Goal: Task Accomplishment & Management: Complete application form

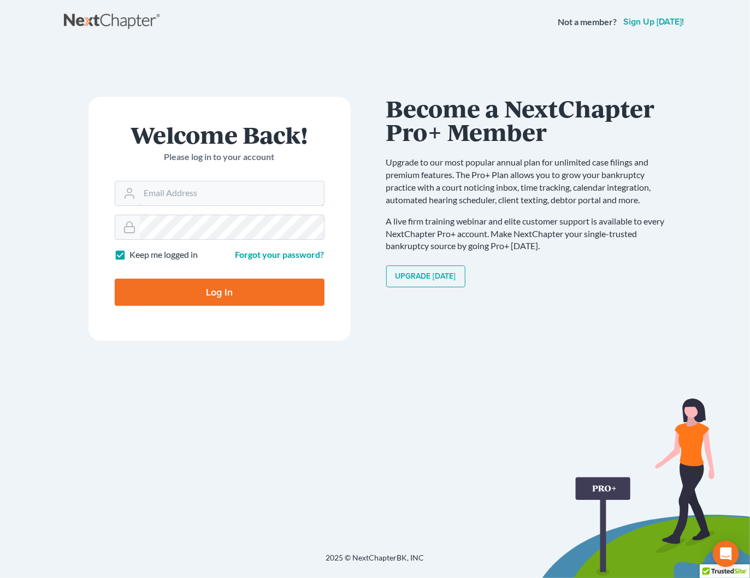
type input "[PERSON_NAME][EMAIL_ADDRESS][DOMAIN_NAME]"
click at [218, 291] on input "Log In" at bounding box center [220, 292] width 210 height 27
type input "Thinking..."
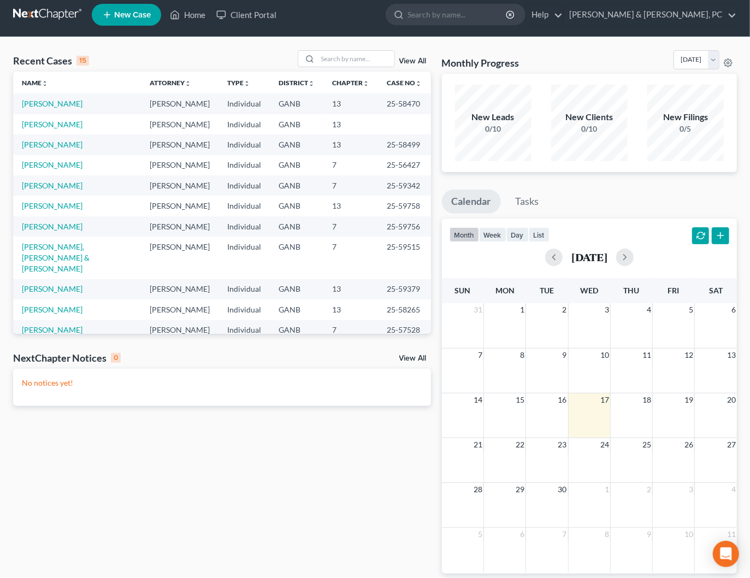
scroll to position [4, 0]
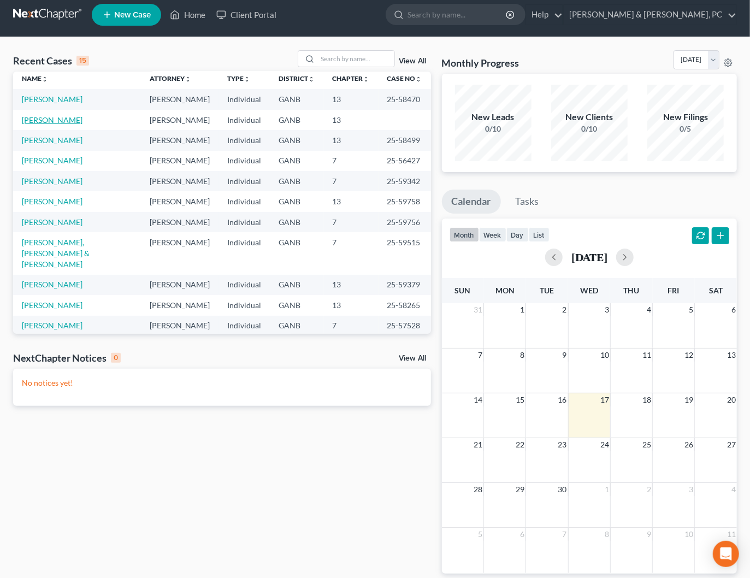
click at [57, 121] on link "Carridice, Brian" at bounding box center [52, 119] width 61 height 9
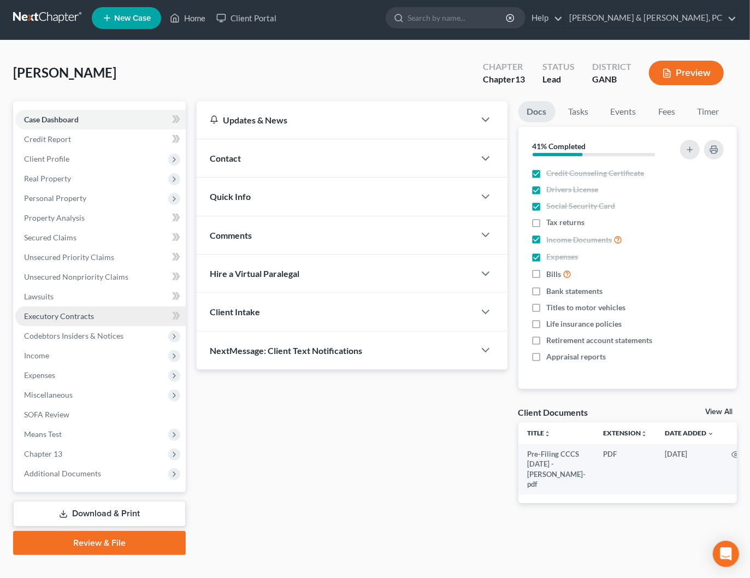
scroll to position [6, 0]
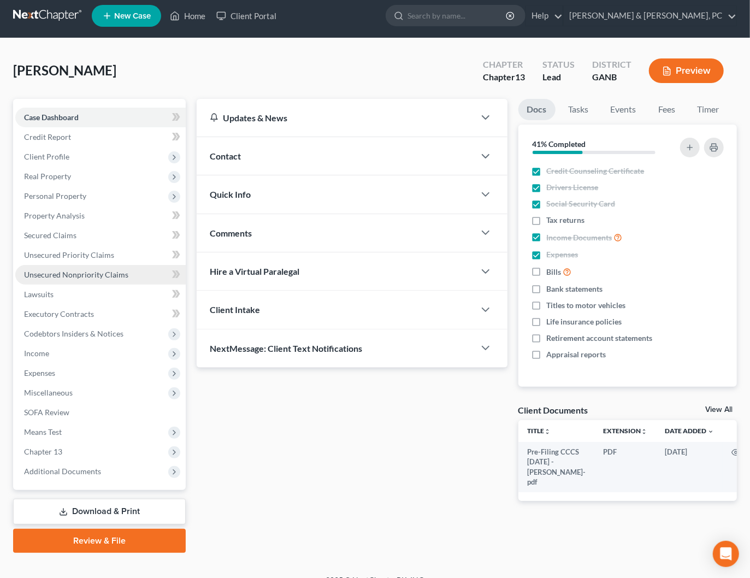
click at [78, 280] on link "Unsecured Nonpriority Claims" at bounding box center [100, 275] width 170 height 20
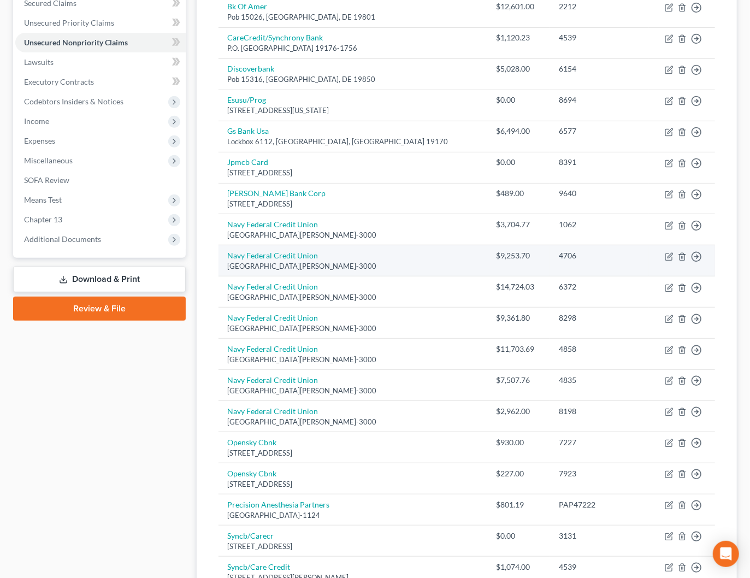
scroll to position [242, 0]
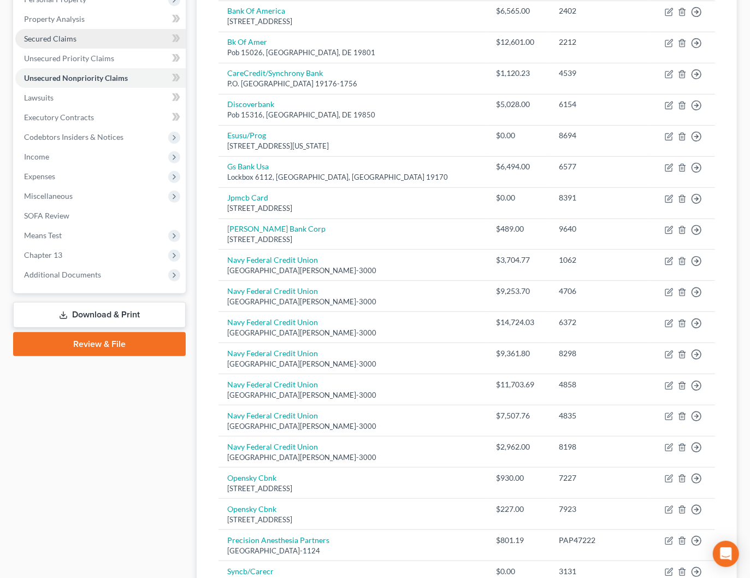
click at [78, 39] on link "Secured Claims" at bounding box center [100, 39] width 170 height 20
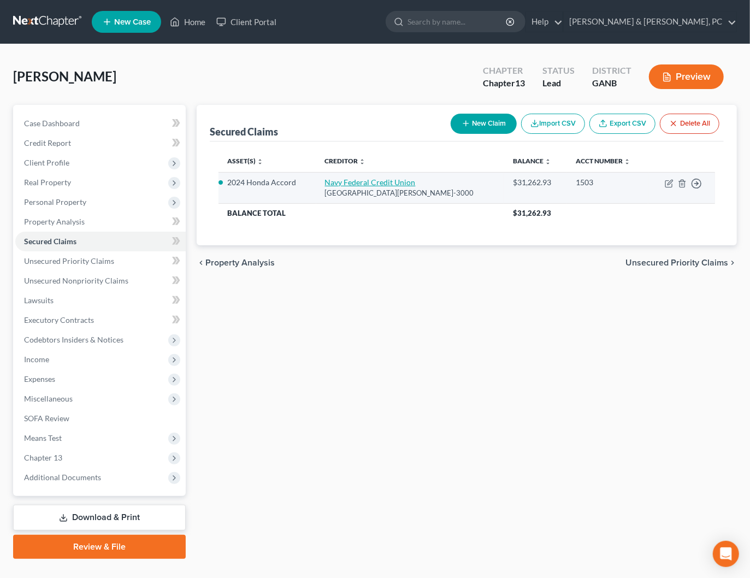
click at [370, 180] on link "Navy Federal Credit Union" at bounding box center [370, 182] width 91 height 9
select select "48"
select select "0"
select select "2"
select select "0"
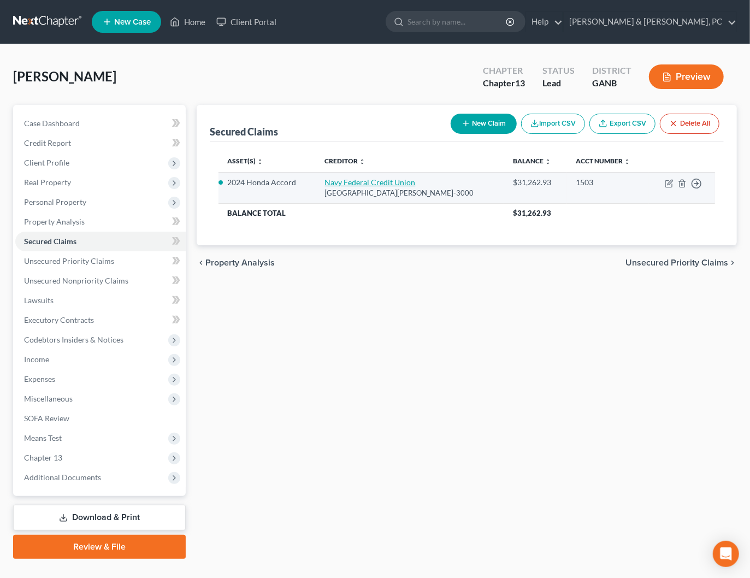
select select "0"
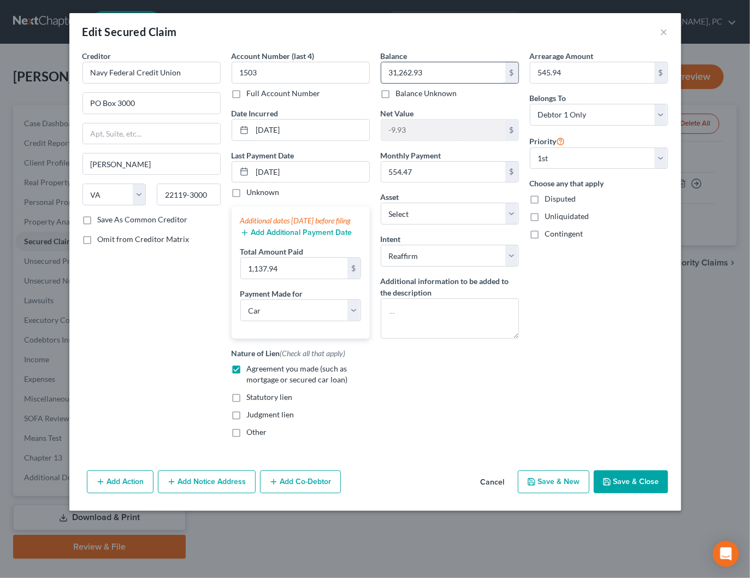
click at [451, 76] on input "31,262.93" at bounding box center [443, 72] width 124 height 21
type input "30,854.29"
click at [578, 79] on input "545.94" at bounding box center [592, 72] width 124 height 21
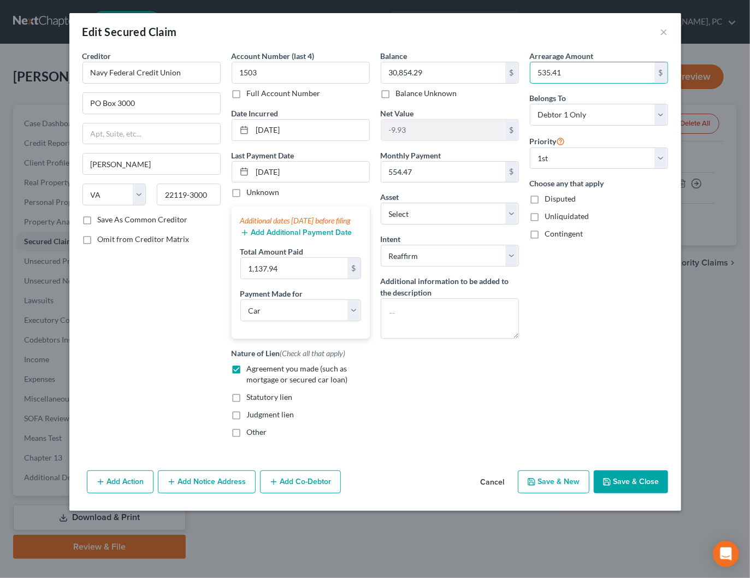
type input "535.41"
click at [634, 488] on button "Save & Close" at bounding box center [631, 481] width 74 height 23
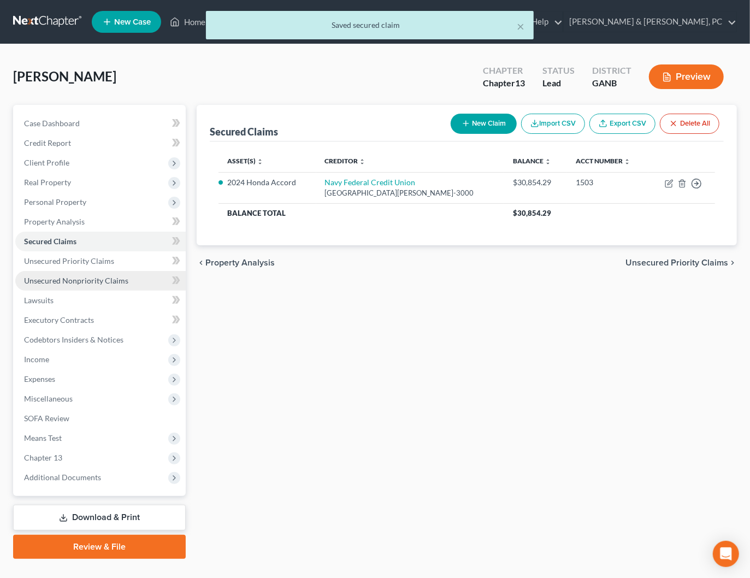
click at [76, 285] on link "Unsecured Nonpriority Claims" at bounding box center [100, 281] width 170 height 20
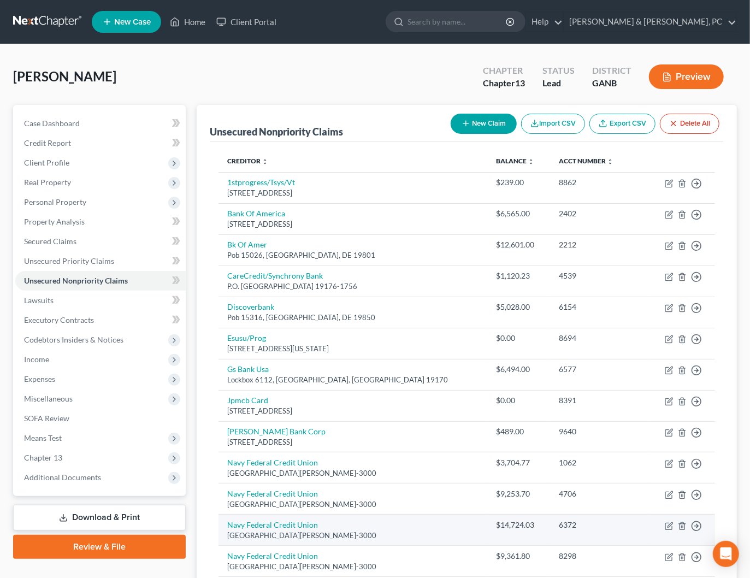
scroll to position [16, 0]
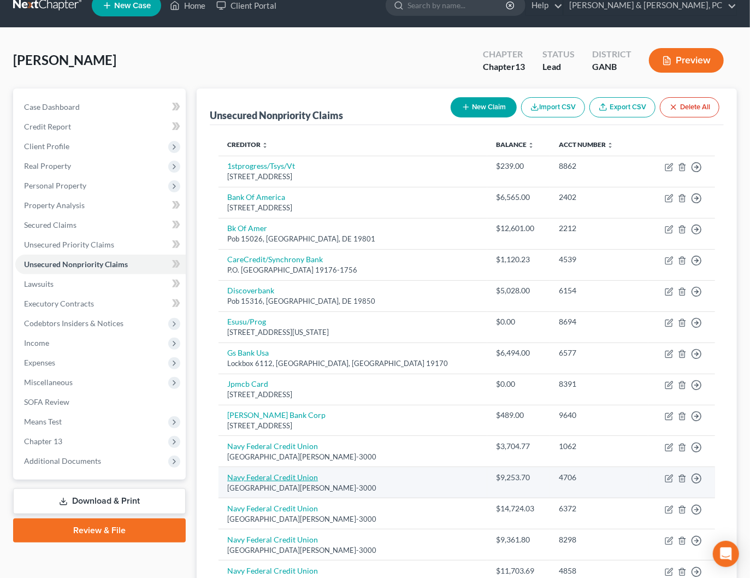
click at [298, 474] on link "Navy Federal Credit Union" at bounding box center [272, 476] width 91 height 9
select select "48"
select select "10"
select select "0"
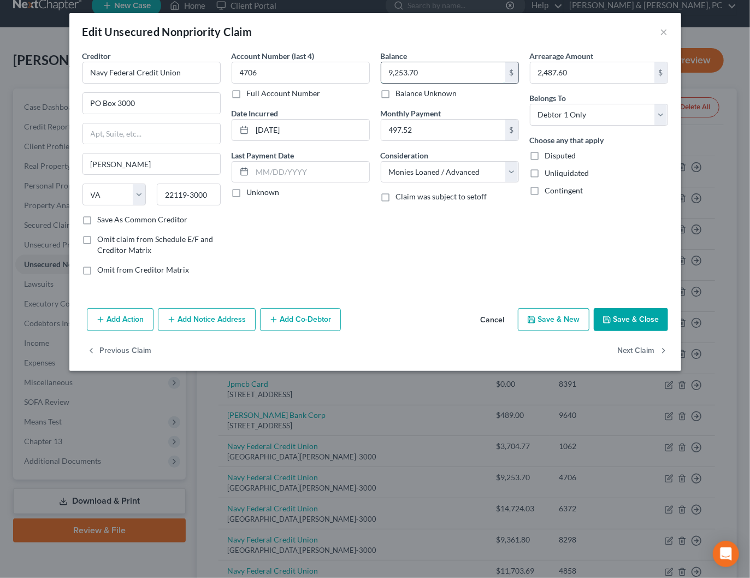
click at [469, 72] on input "9,253.70" at bounding box center [443, 72] width 124 height 21
type input "9,341.08"
click at [607, 73] on input "2,487.60" at bounding box center [592, 72] width 124 height 21
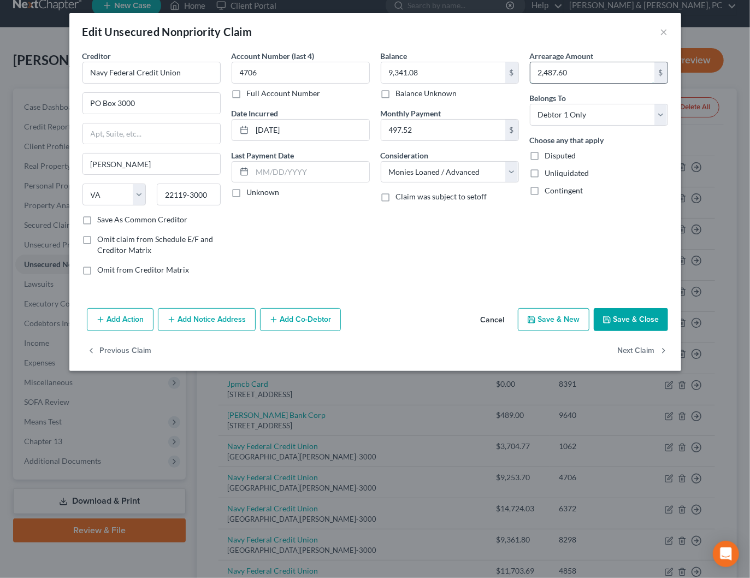
click at [607, 73] on input "2,487.60" at bounding box center [592, 72] width 124 height 21
type input "2,985.12"
click at [626, 316] on button "Save & Close" at bounding box center [631, 319] width 74 height 23
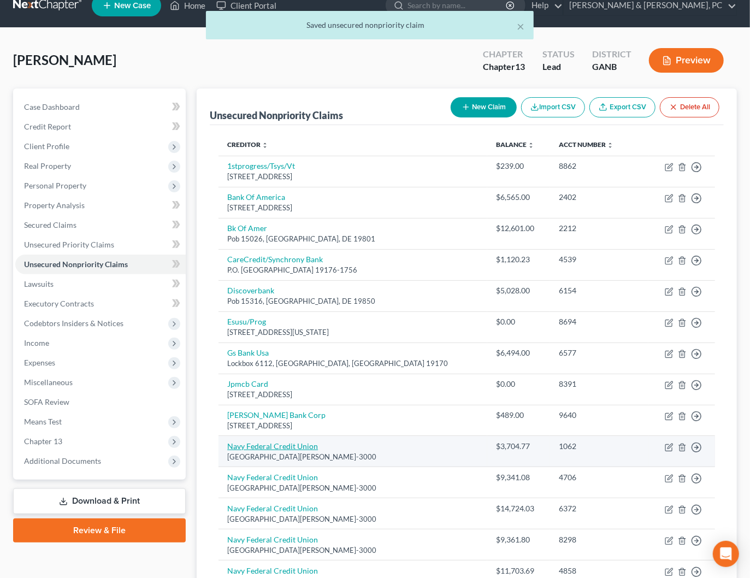
click at [300, 445] on link "Navy Federal Credit Union" at bounding box center [272, 445] width 91 height 9
select select "48"
select select "10"
select select "0"
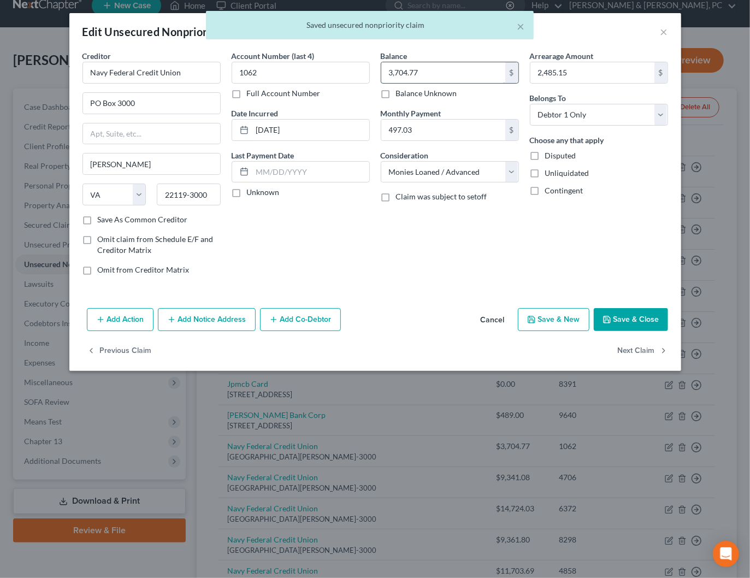
click at [461, 72] on input "3,704.77" at bounding box center [443, 72] width 124 height 21
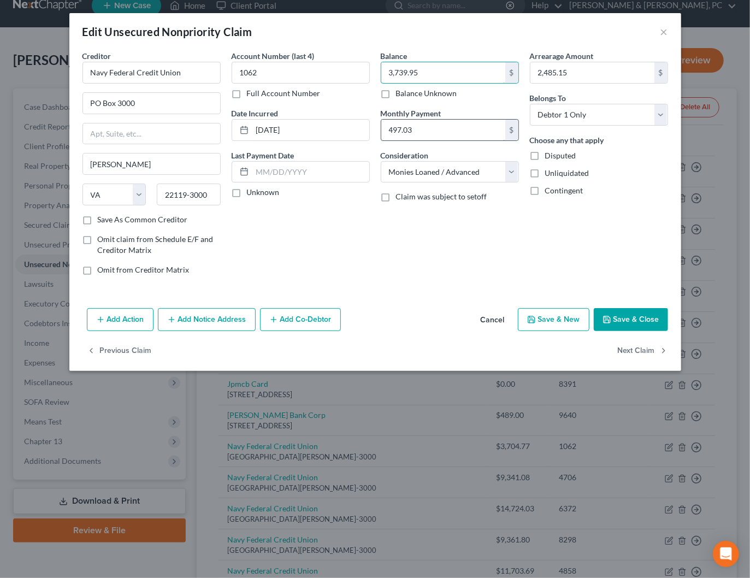
type input "3,739.95"
click at [460, 128] on input "497.03" at bounding box center [443, 130] width 124 height 21
click at [592, 71] on input "2,485.15" at bounding box center [592, 72] width 124 height 21
type input "2,982.18"
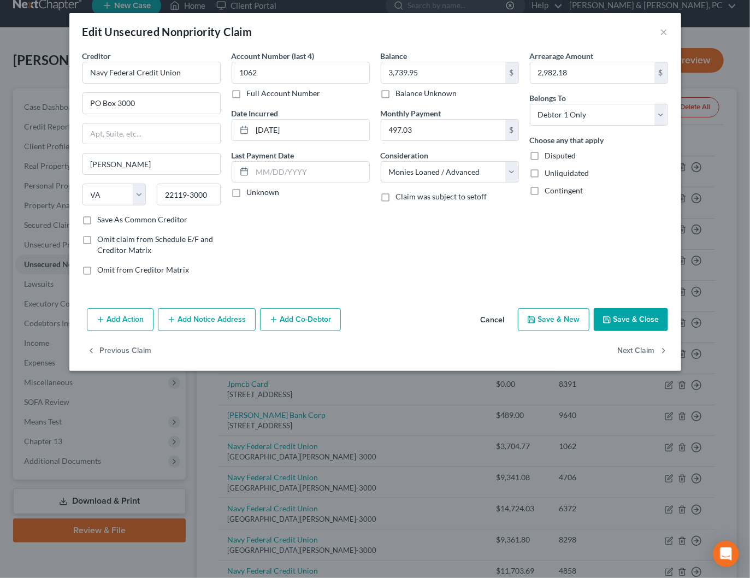
click at [628, 320] on button "Save & Close" at bounding box center [631, 319] width 74 height 23
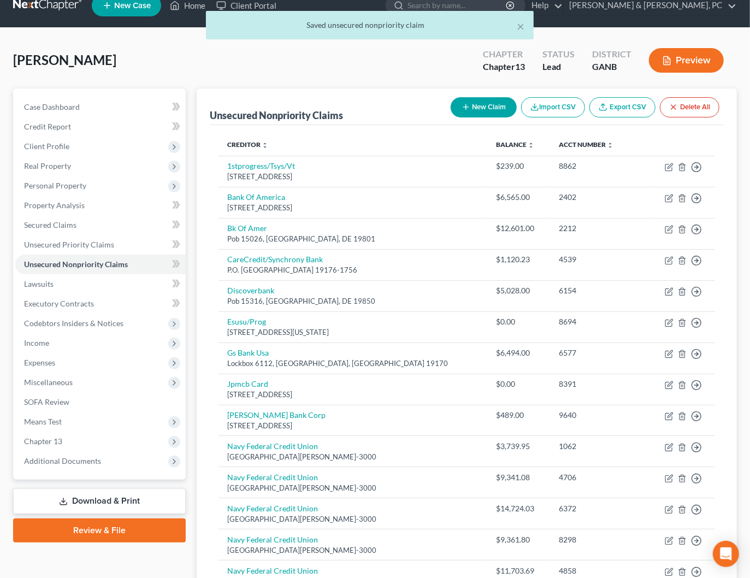
scroll to position [15, 0]
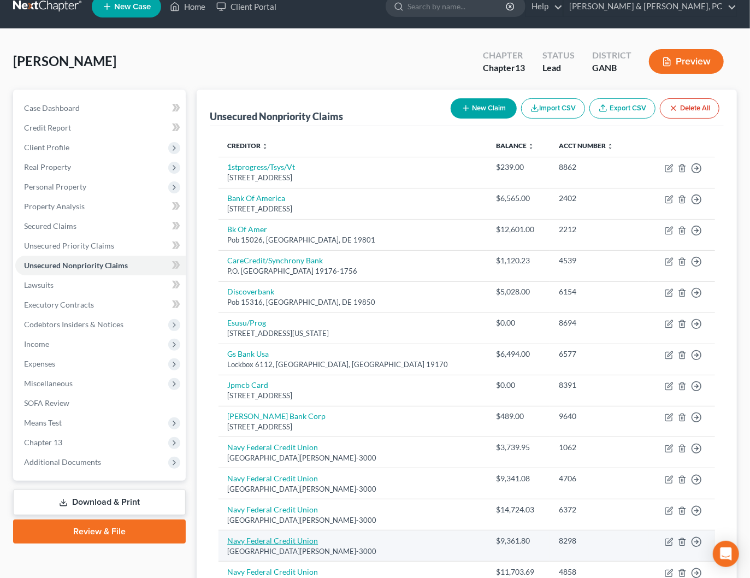
click at [310, 536] on link "Navy Federal Credit Union" at bounding box center [272, 540] width 91 height 9
select select "48"
select select "10"
select select "0"
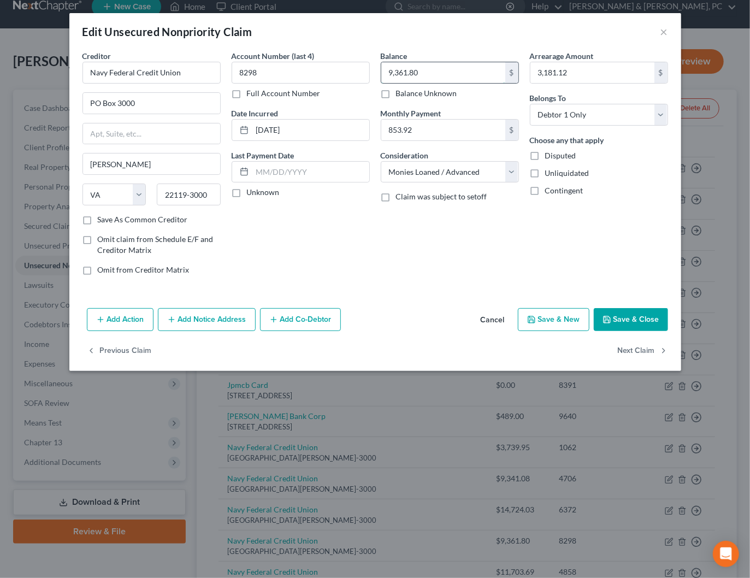
click at [427, 74] on input "9,361.80" at bounding box center [443, 72] width 124 height 21
type input "9,478.07"
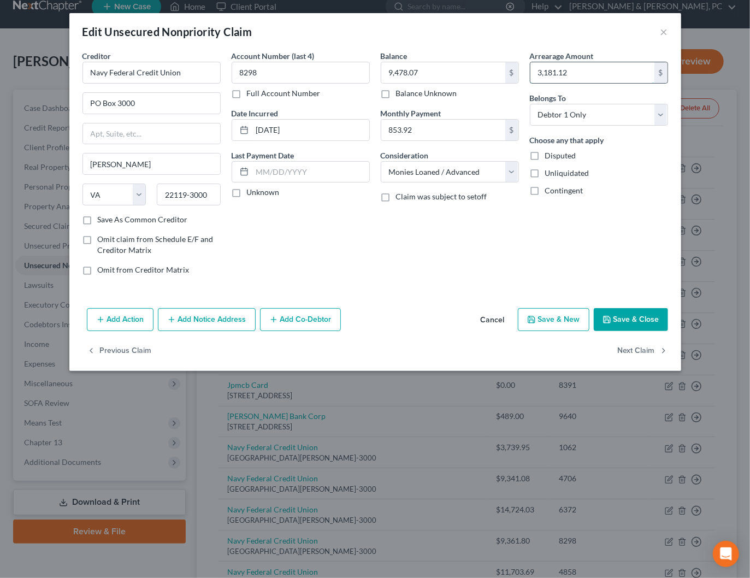
click at [599, 74] on input "3,181.12" at bounding box center [592, 72] width 124 height 21
type input "4,035.04"
click at [636, 321] on button "Save & Close" at bounding box center [631, 319] width 74 height 23
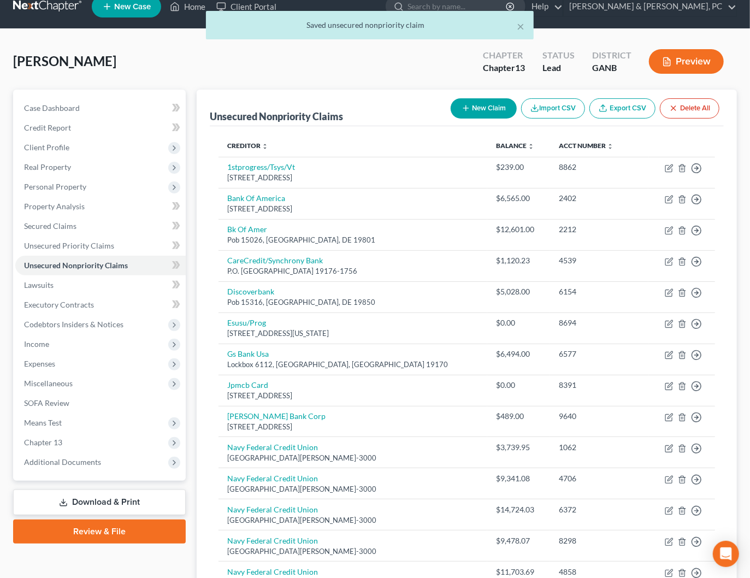
scroll to position [0, 0]
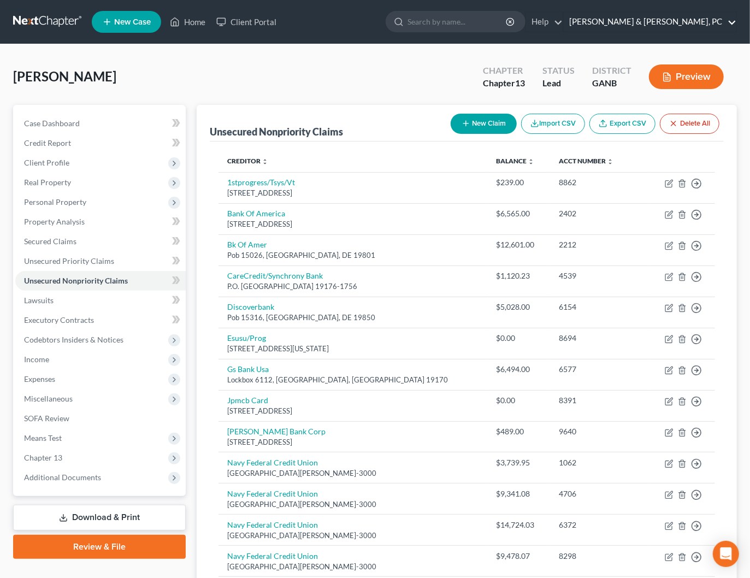
click at [721, 22] on link "Blevins & Hong, PC" at bounding box center [650, 22] width 173 height 20
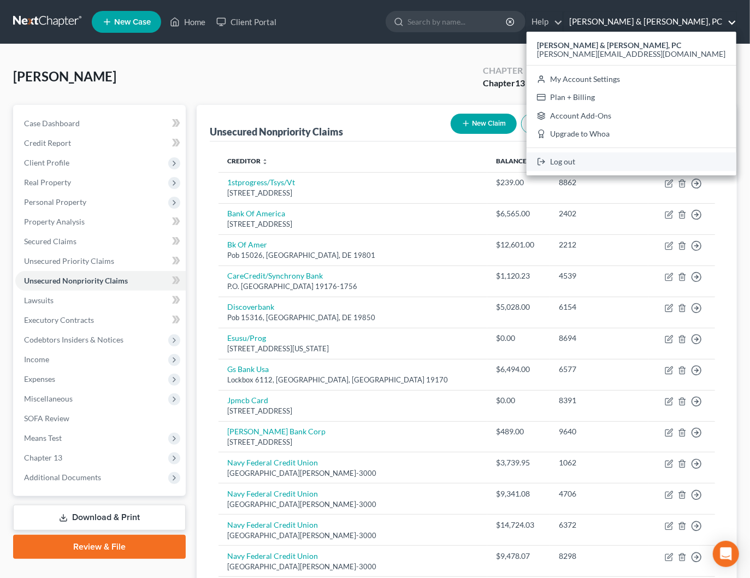
click at [660, 158] on link "Log out" at bounding box center [632, 161] width 210 height 19
